Goal: Navigation & Orientation: Find specific page/section

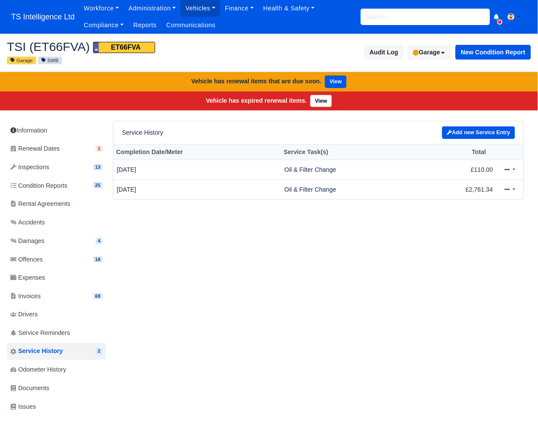
click at [537, 66] on div "TSI (ET66FVA) ET66FVA Garage SWB Audit Log Garage Active Available Inactive Gar…" at bounding box center [268, 52] width 537 height 39
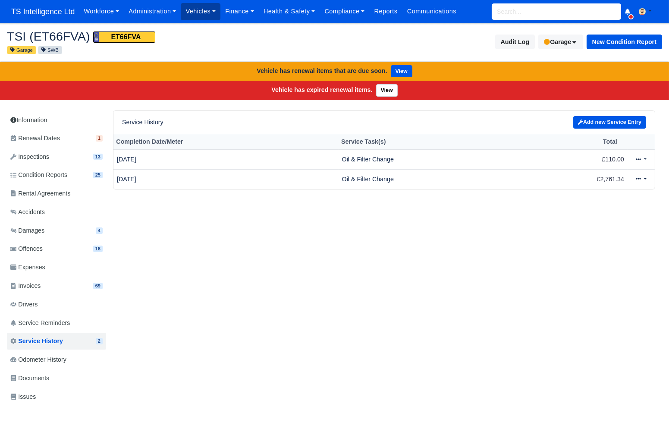
click at [212, 13] on link "Vehicles" at bounding box center [201, 11] width 40 height 17
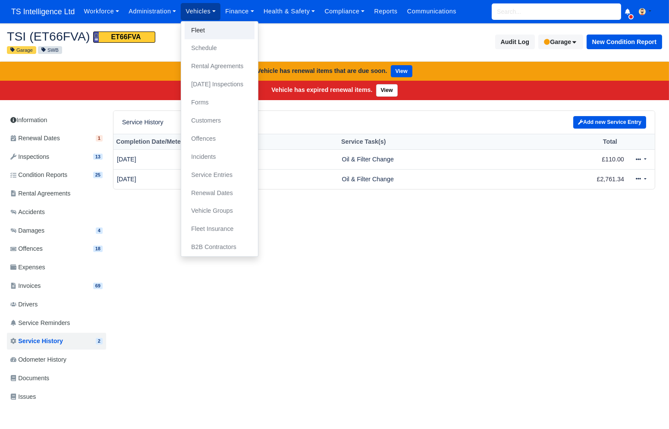
click at [202, 38] on link "Fleet" at bounding box center [220, 31] width 70 height 18
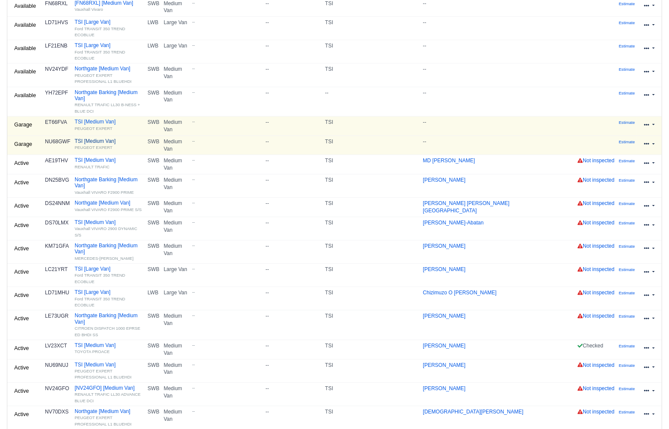
scroll to position [148, 0]
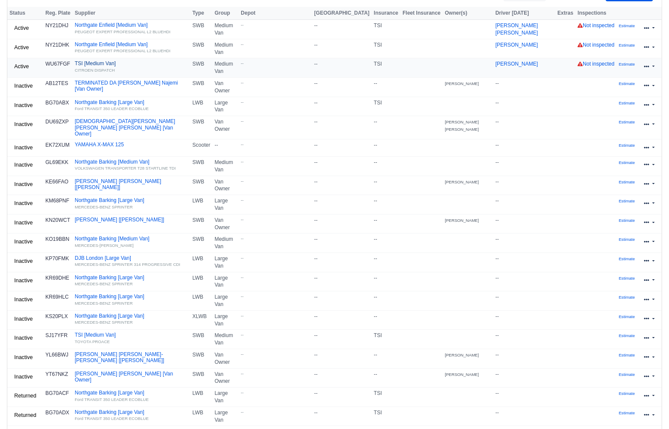
scroll to position [190, 0]
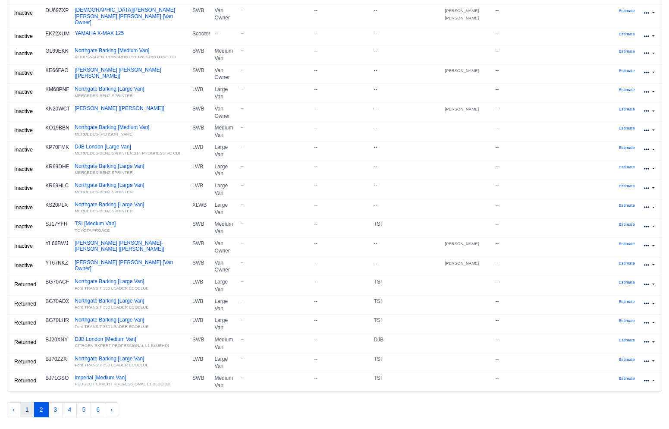
click at [27, 402] on button "1" at bounding box center [27, 410] width 15 height 16
